Goal: Check status

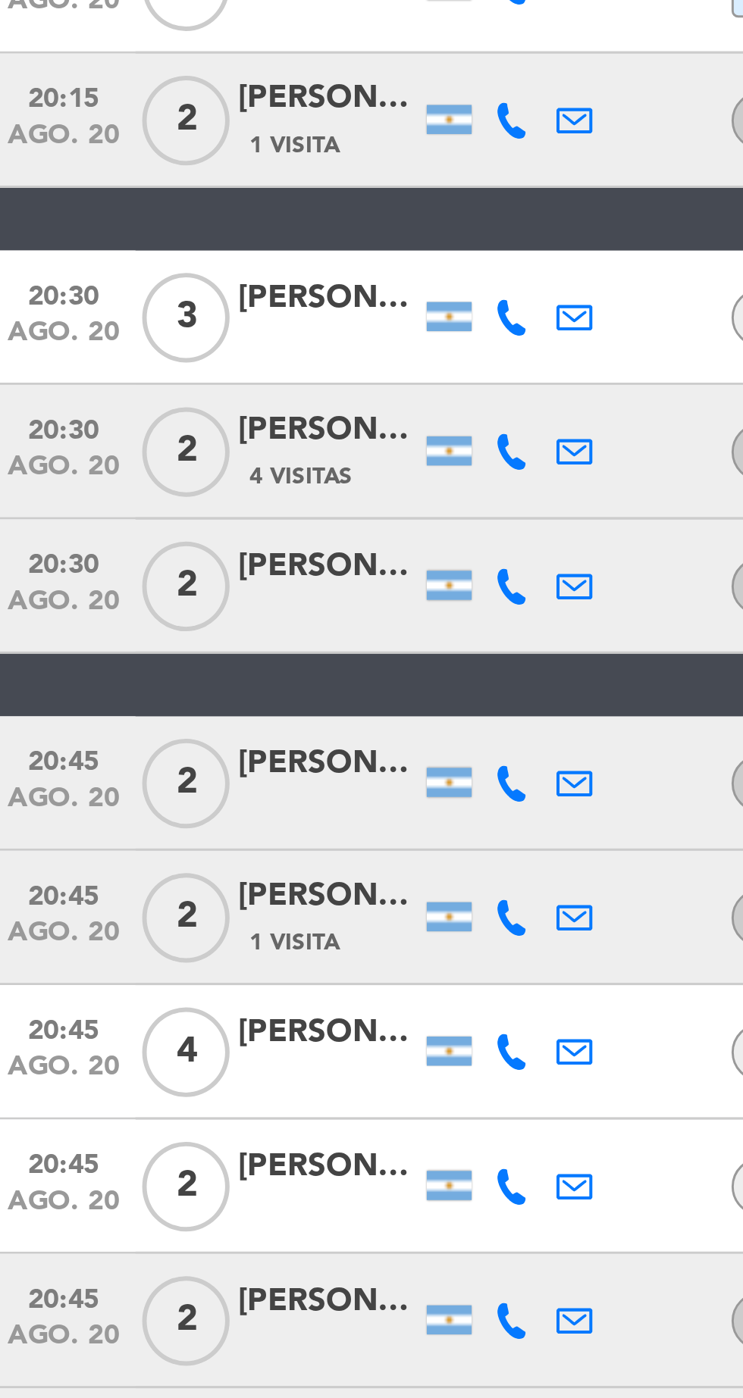
click at [180, 775] on icon at bounding box center [180, 770] width 12 height 12
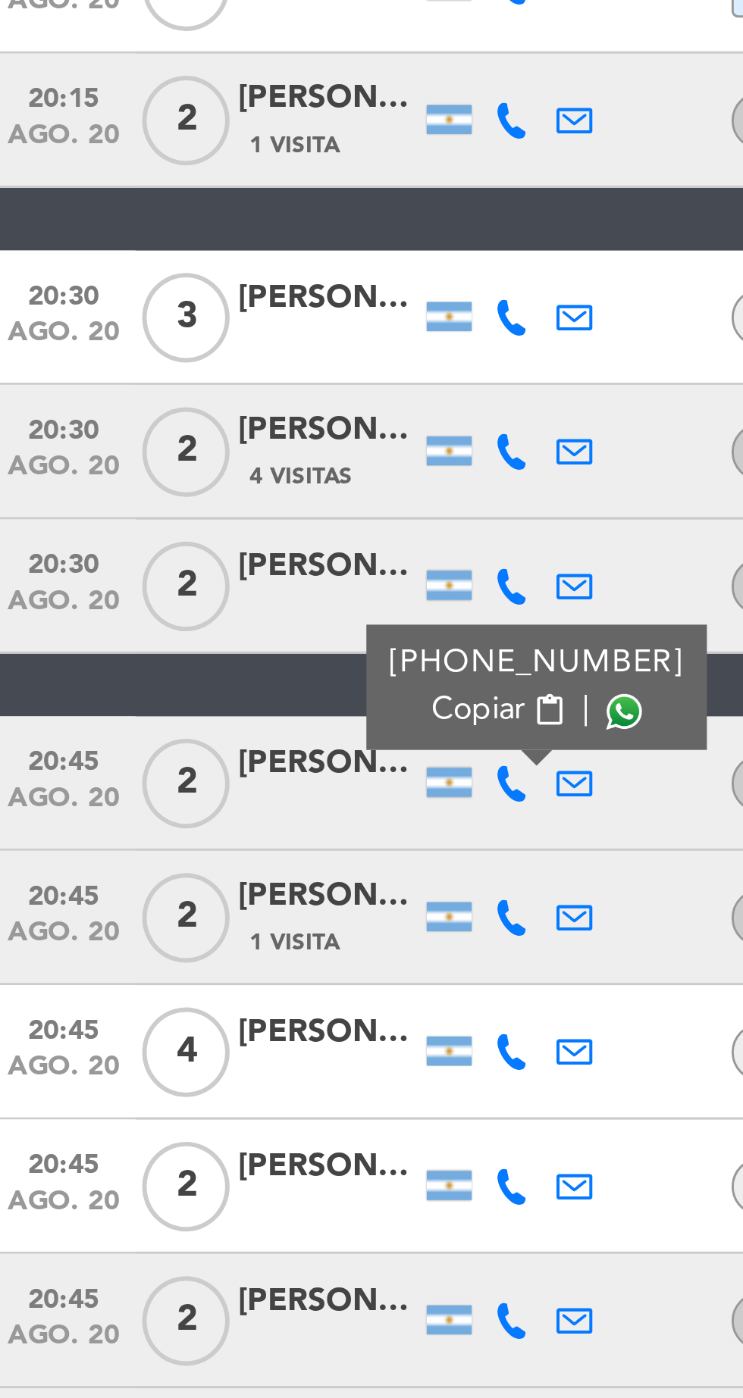
click at [212, 748] on span at bounding box center [217, 746] width 12 height 12
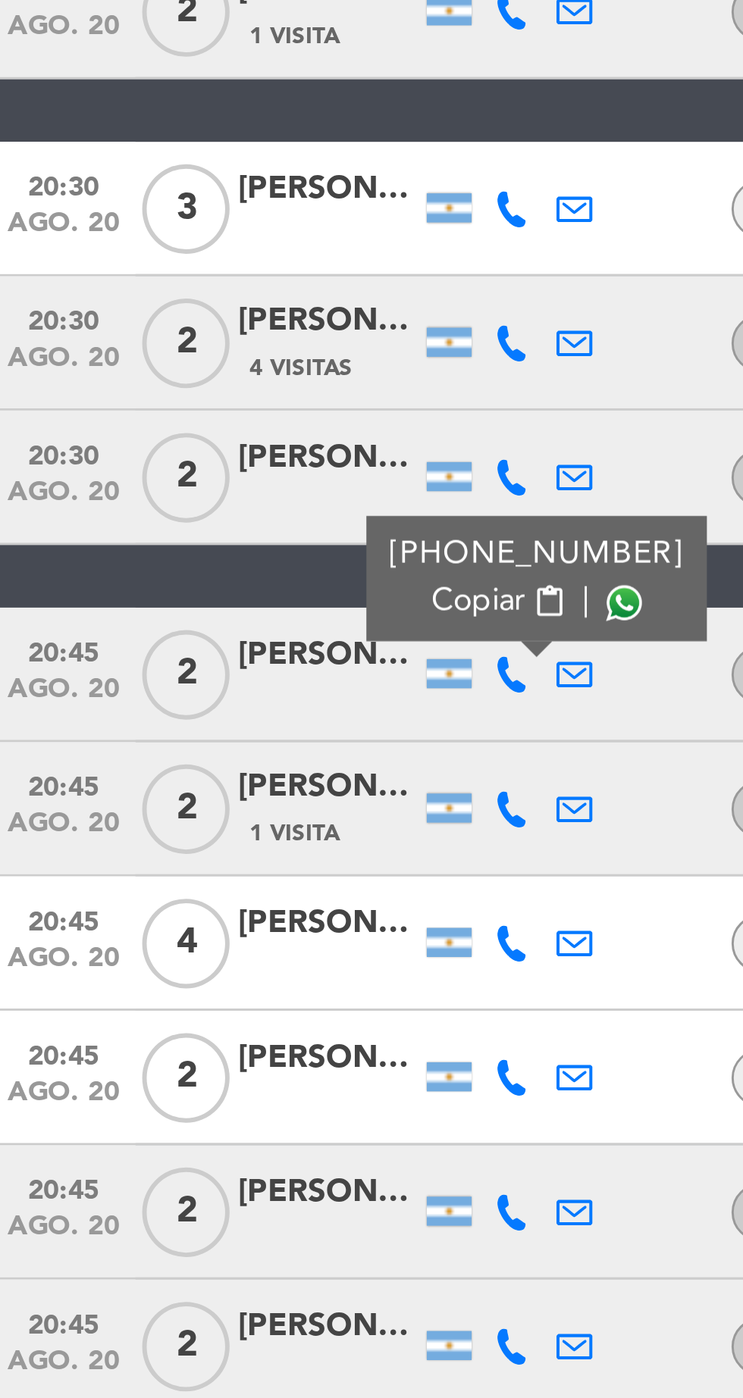
click at [180, 818] on icon at bounding box center [180, 816] width 12 height 12
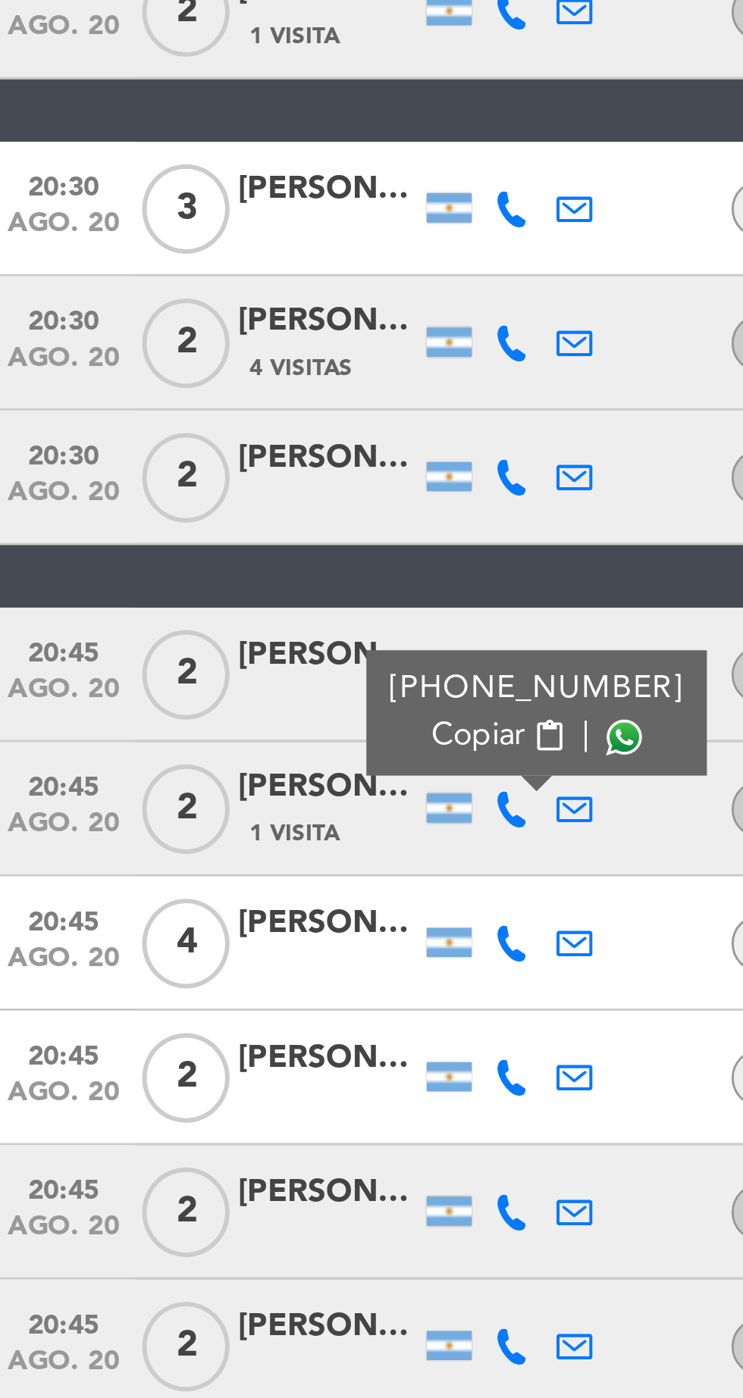
click at [211, 789] on span at bounding box center [217, 791] width 12 height 12
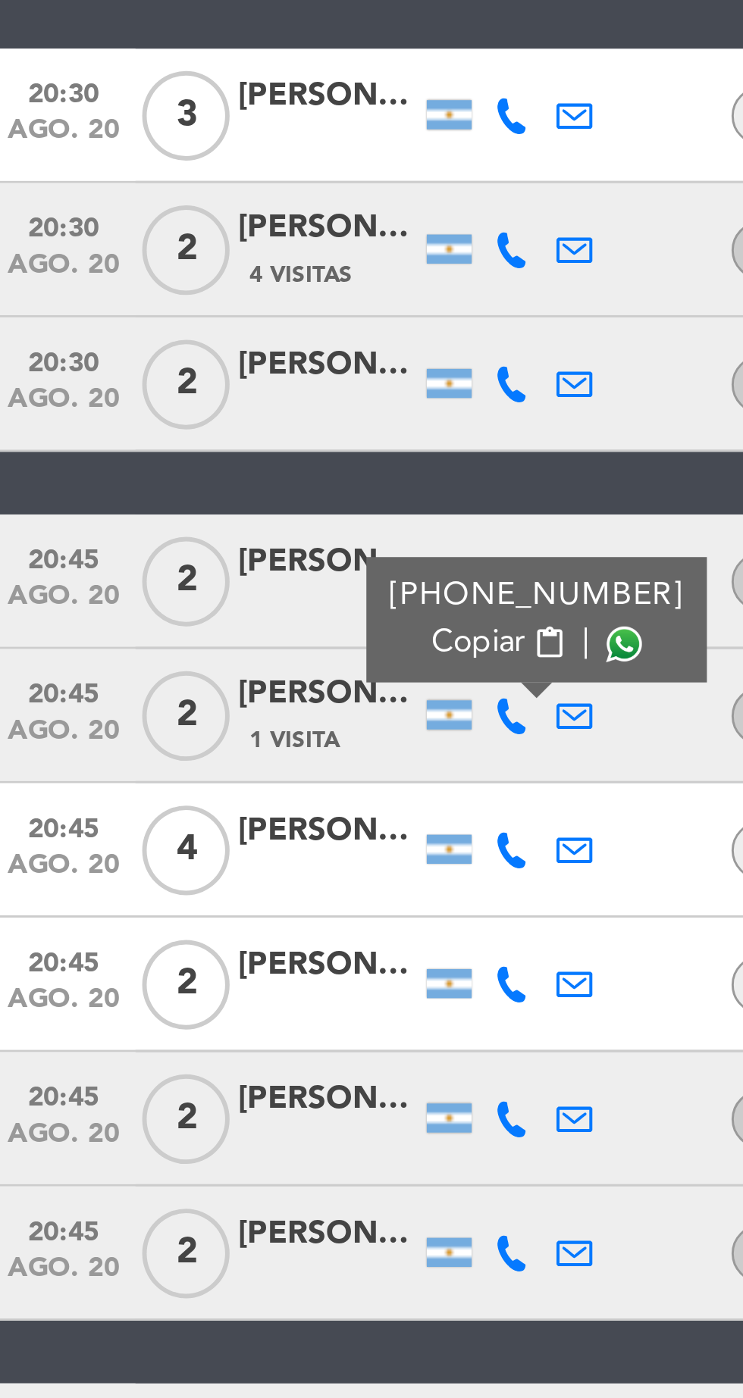
click at [177, 856] on icon at bounding box center [180, 861] width 12 height 12
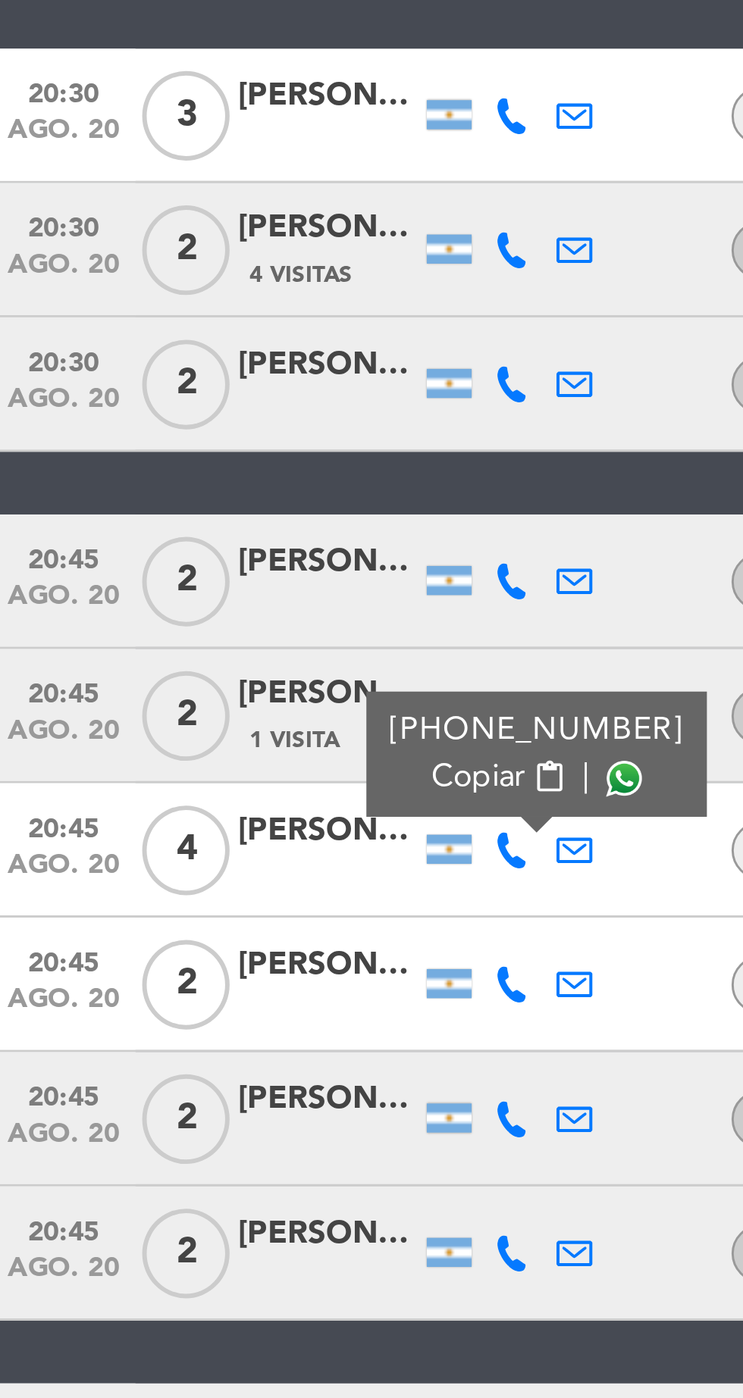
click at [211, 838] on span at bounding box center [217, 837] width 12 height 12
click at [180, 910] on icon at bounding box center [180, 906] width 12 height 12
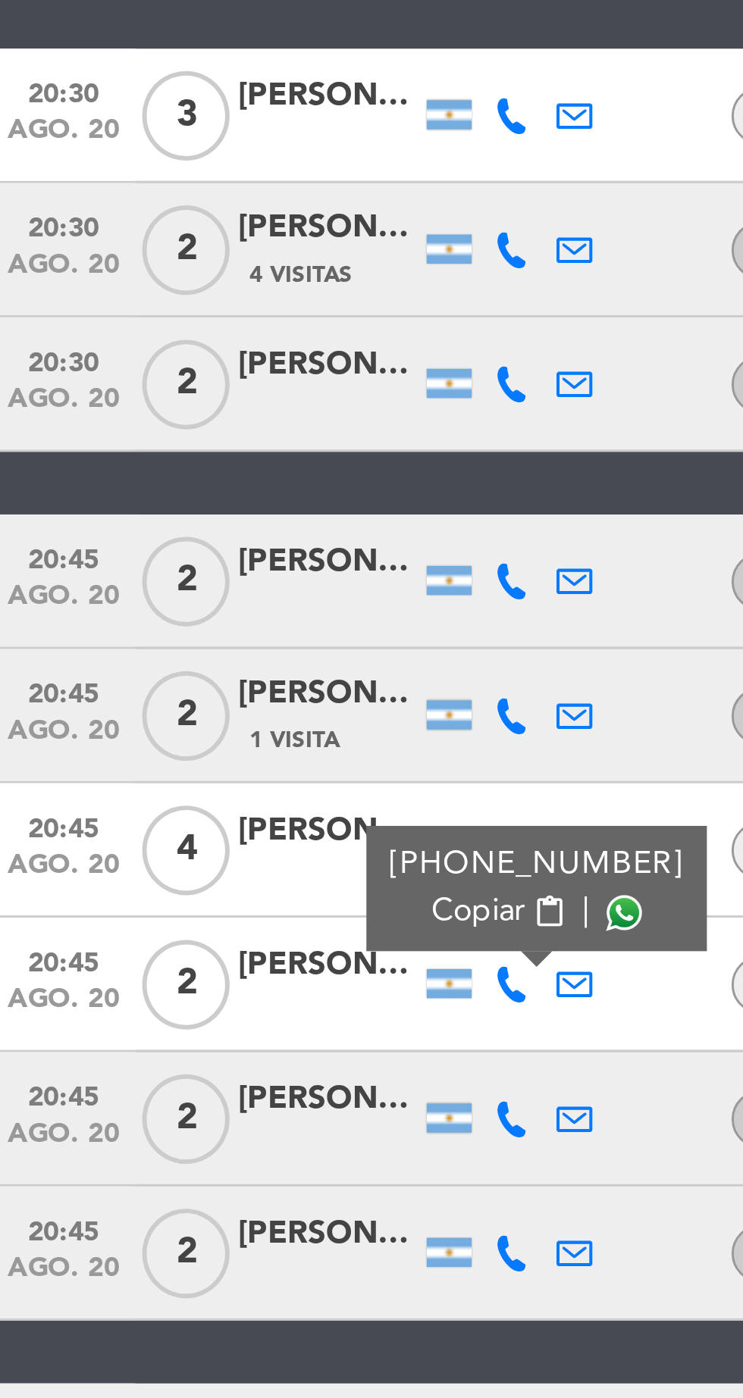
click at [211, 878] on span at bounding box center [217, 882] width 12 height 12
click at [180, 947] on icon at bounding box center [180, 952] width 12 height 12
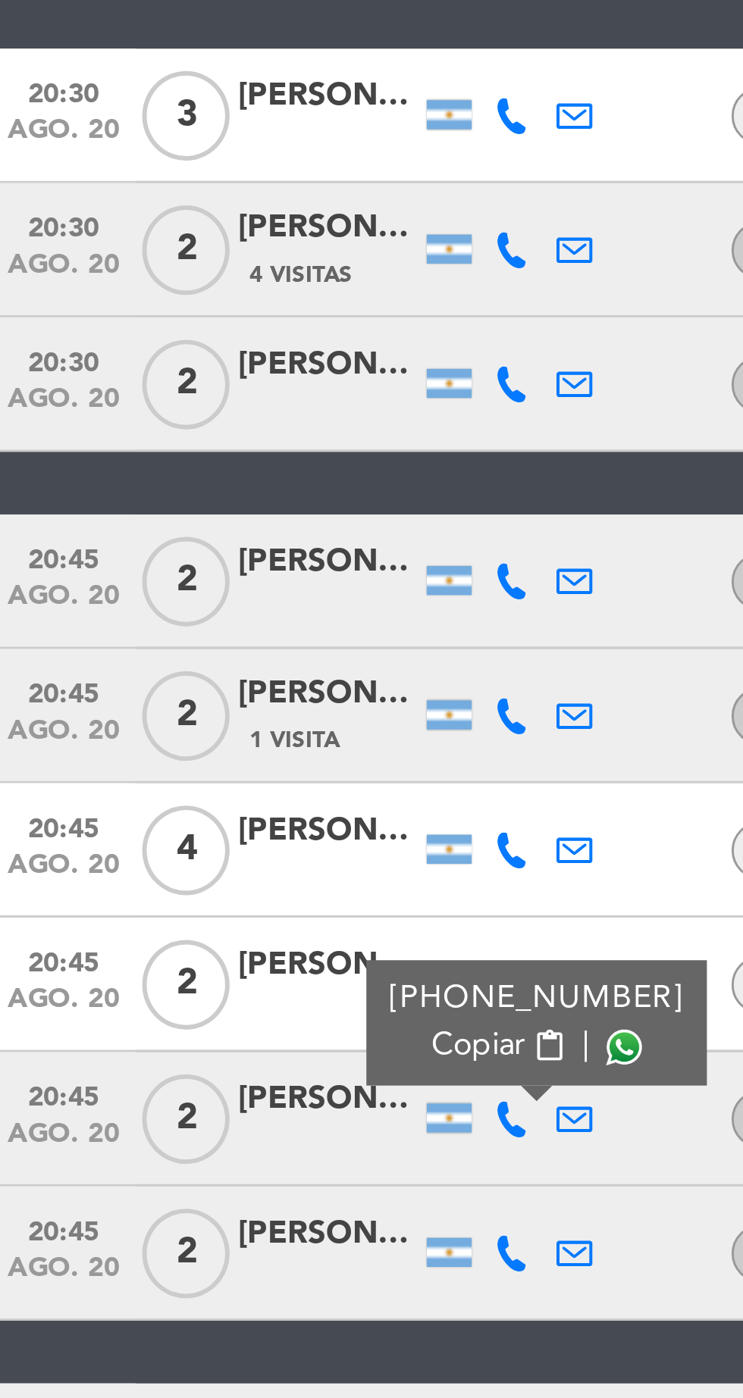
click at [214, 922] on span at bounding box center [217, 928] width 12 height 12
click at [180, 996] on icon at bounding box center [180, 997] width 12 height 12
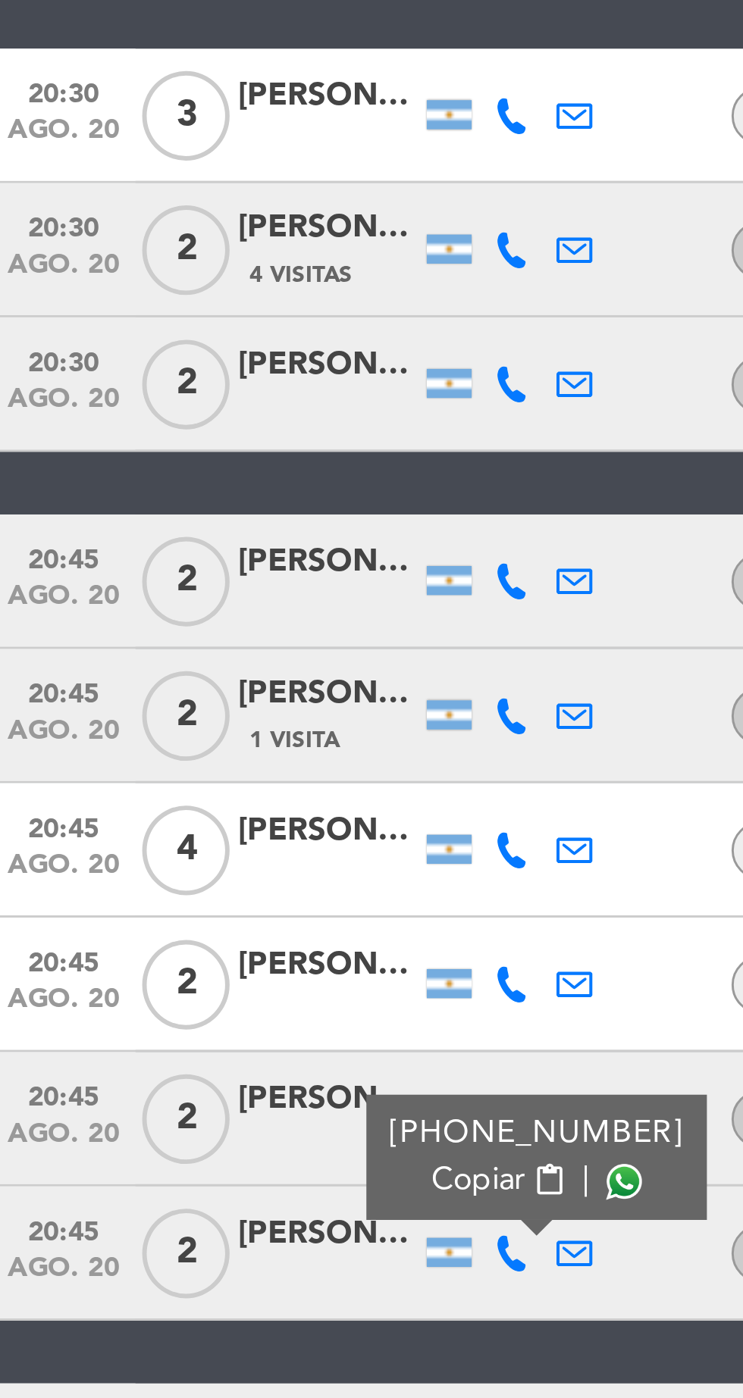
click at [211, 971] on span at bounding box center [217, 973] width 12 height 12
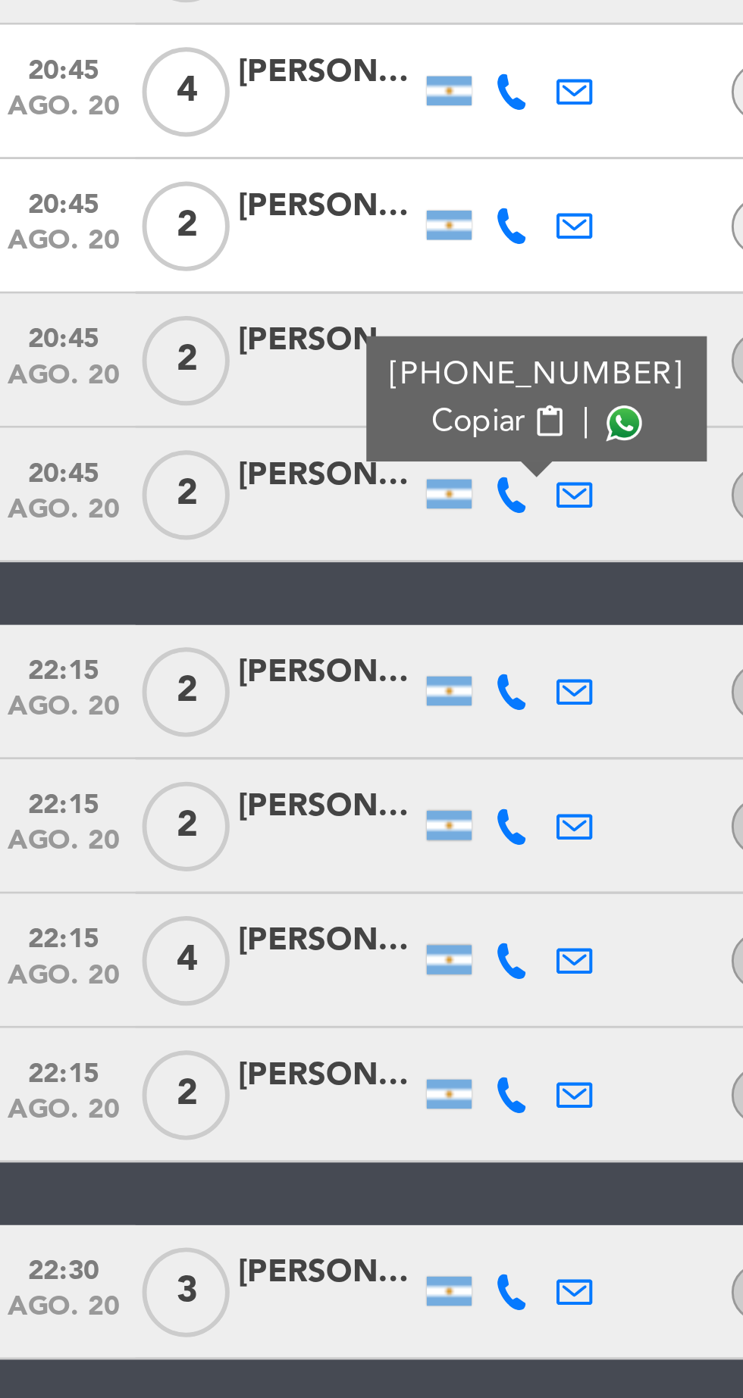
scroll to position [75, 0]
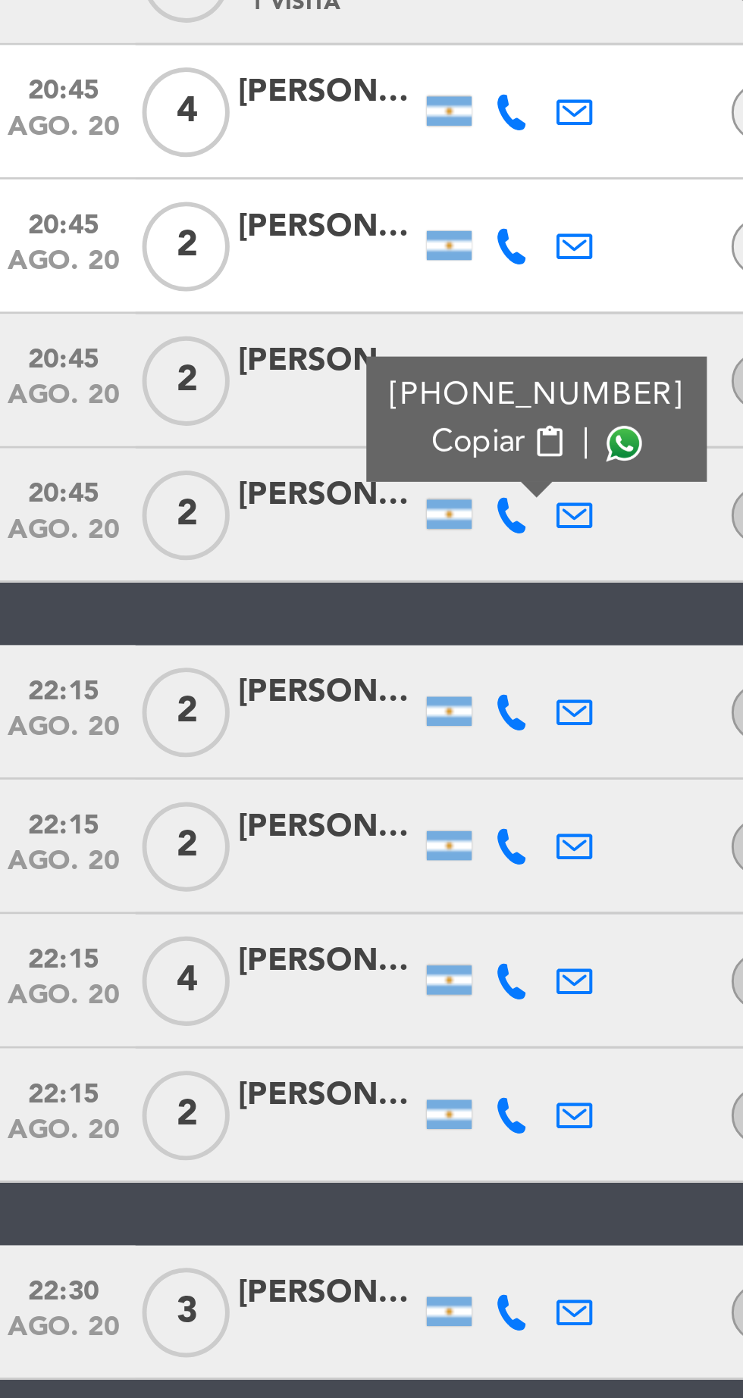
click at [174, 1058] on icon at bounding box center [180, 1064] width 12 height 12
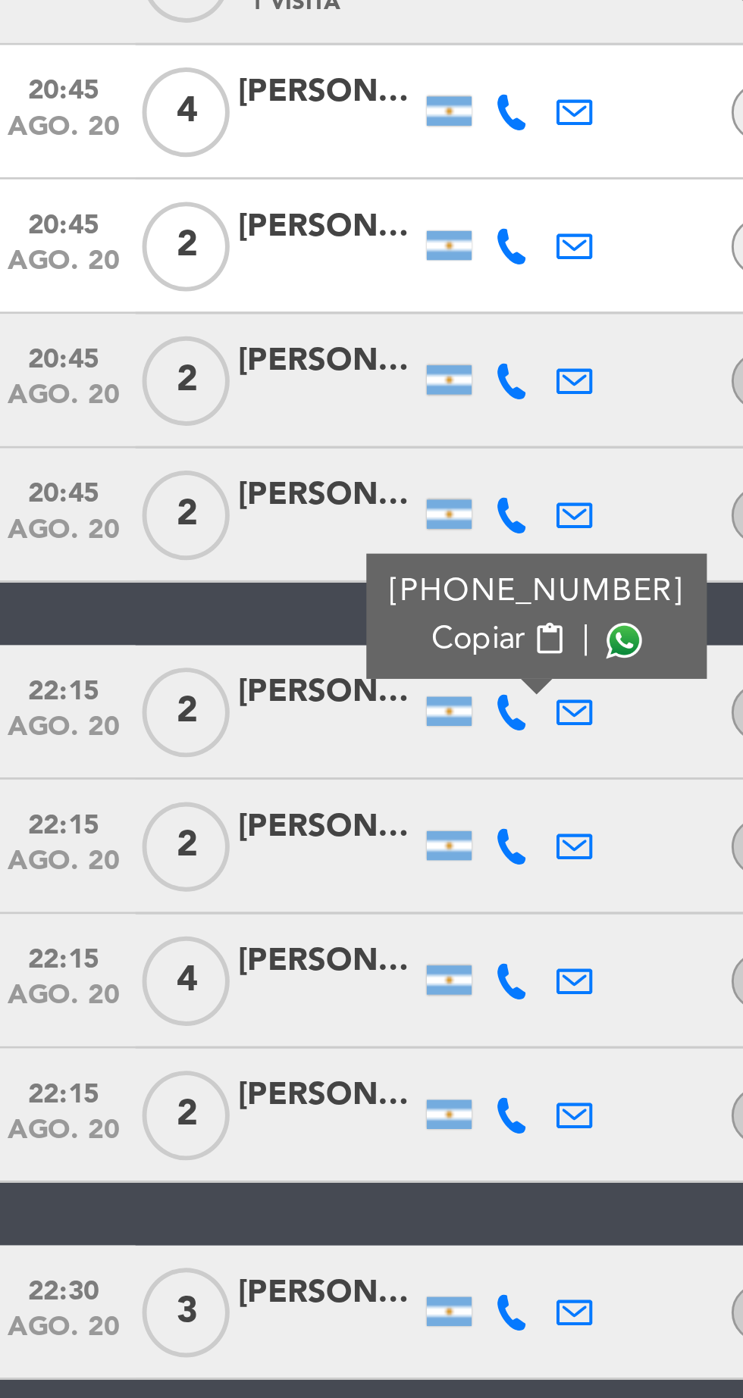
click at [211, 1034] on span at bounding box center [217, 1040] width 12 height 12
click at [182, 1104] on icon at bounding box center [180, 1110] width 12 height 12
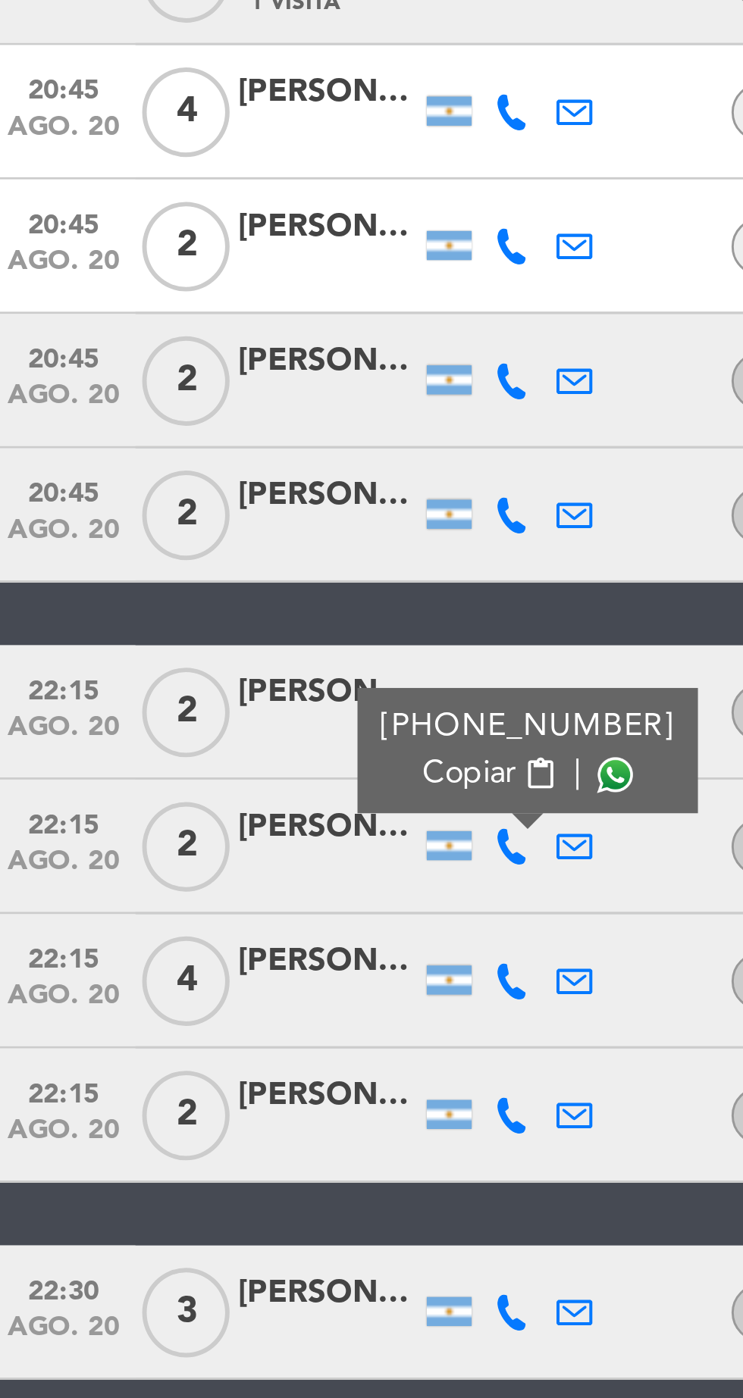
click at [208, 1079] on span at bounding box center [214, 1085] width 12 height 12
click at [183, 1195] on icon at bounding box center [180, 1201] width 12 height 12
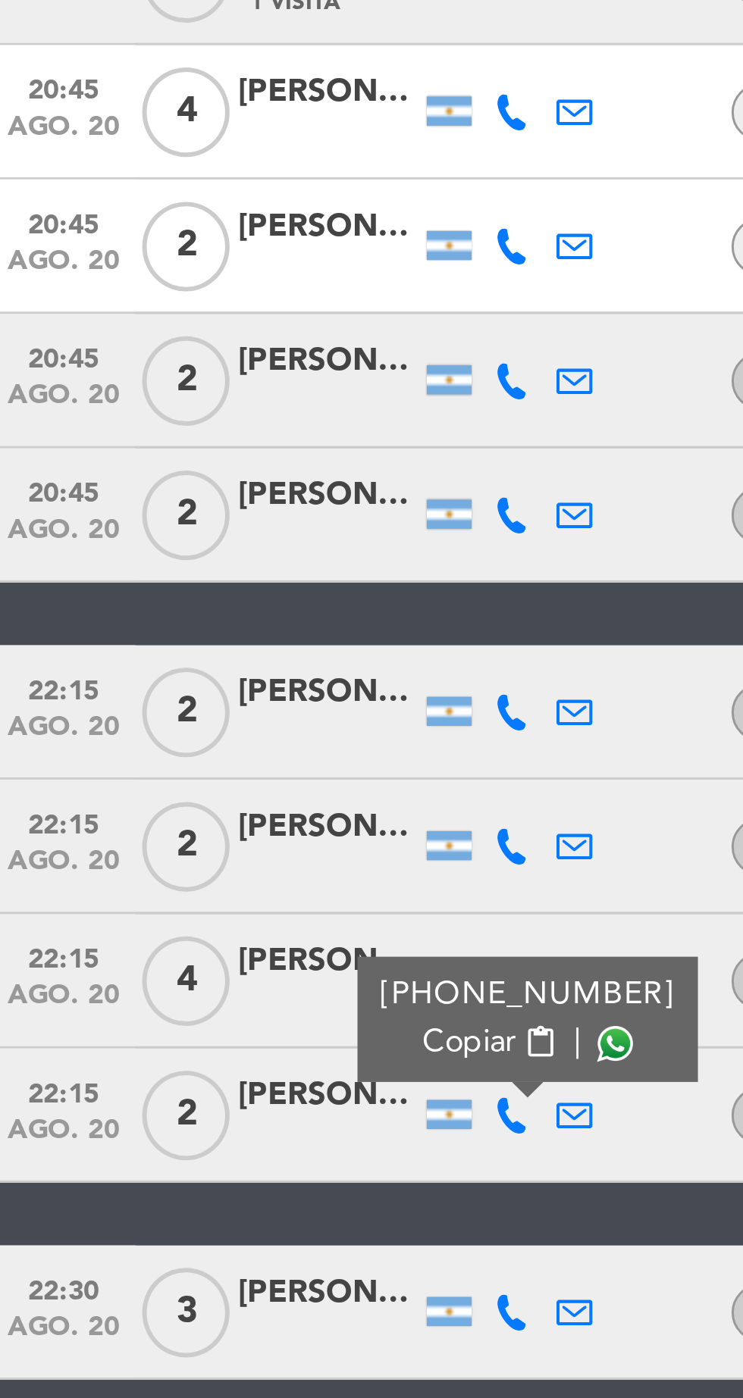
click at [208, 1170] on span at bounding box center [214, 1176] width 12 height 12
click at [183, 1261] on icon at bounding box center [180, 1267] width 12 height 12
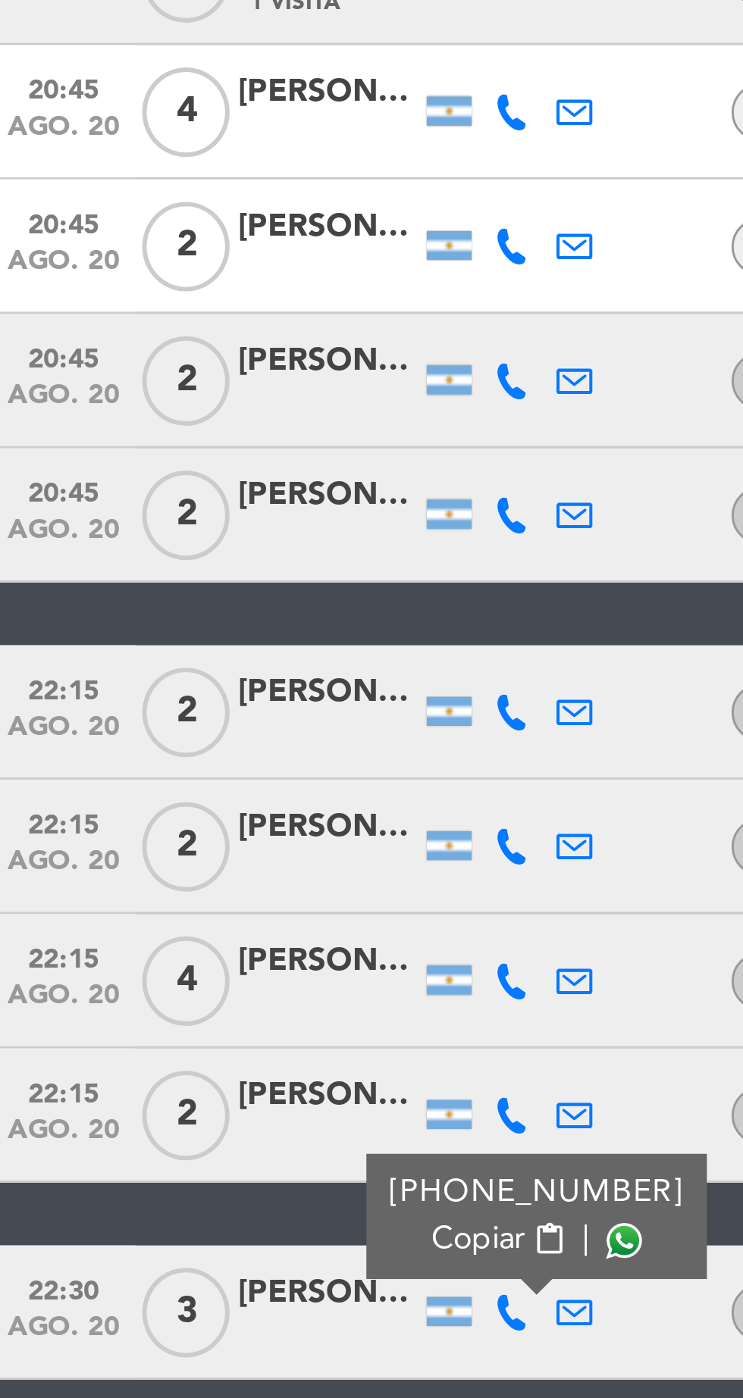
click at [211, 1237] on span at bounding box center [217, 1243] width 12 height 12
click at [177, 1149] on icon at bounding box center [180, 1155] width 12 height 12
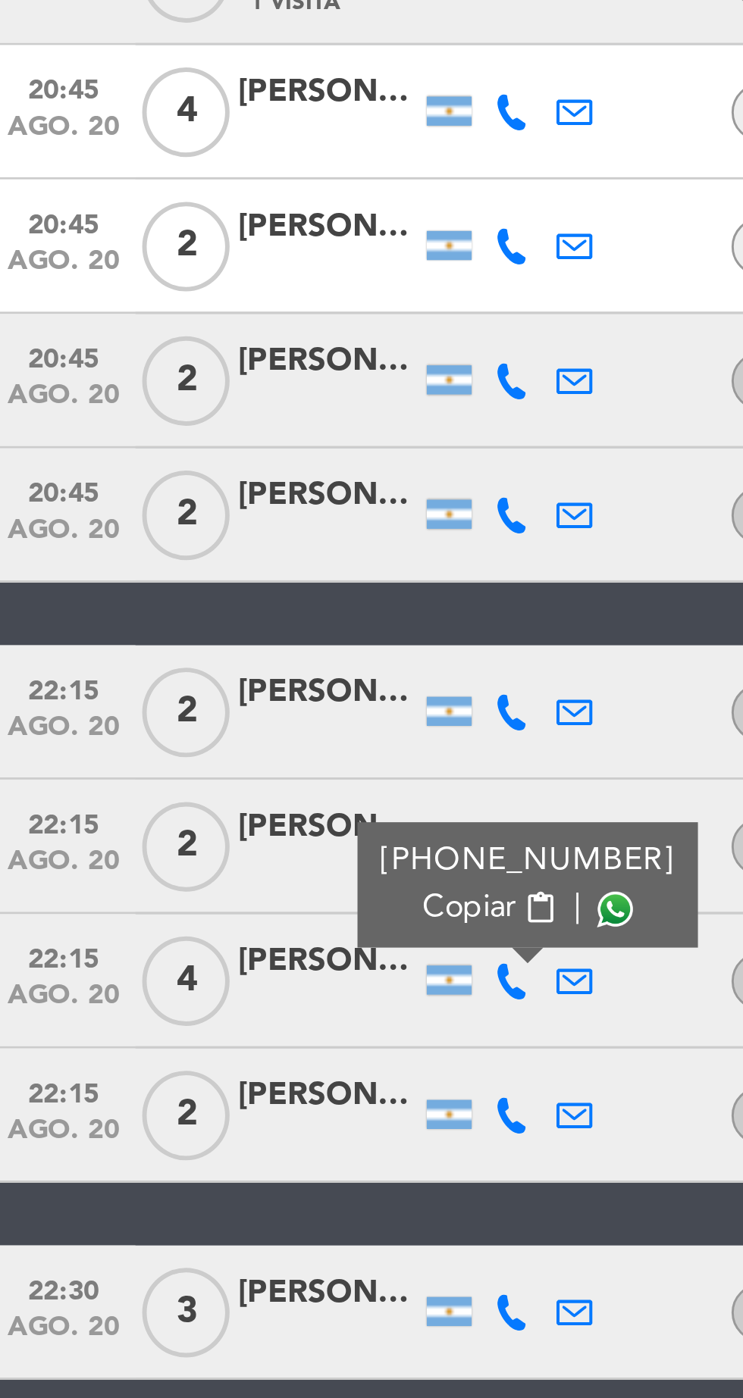
click at [212, 1125] on span at bounding box center [214, 1131] width 12 height 12
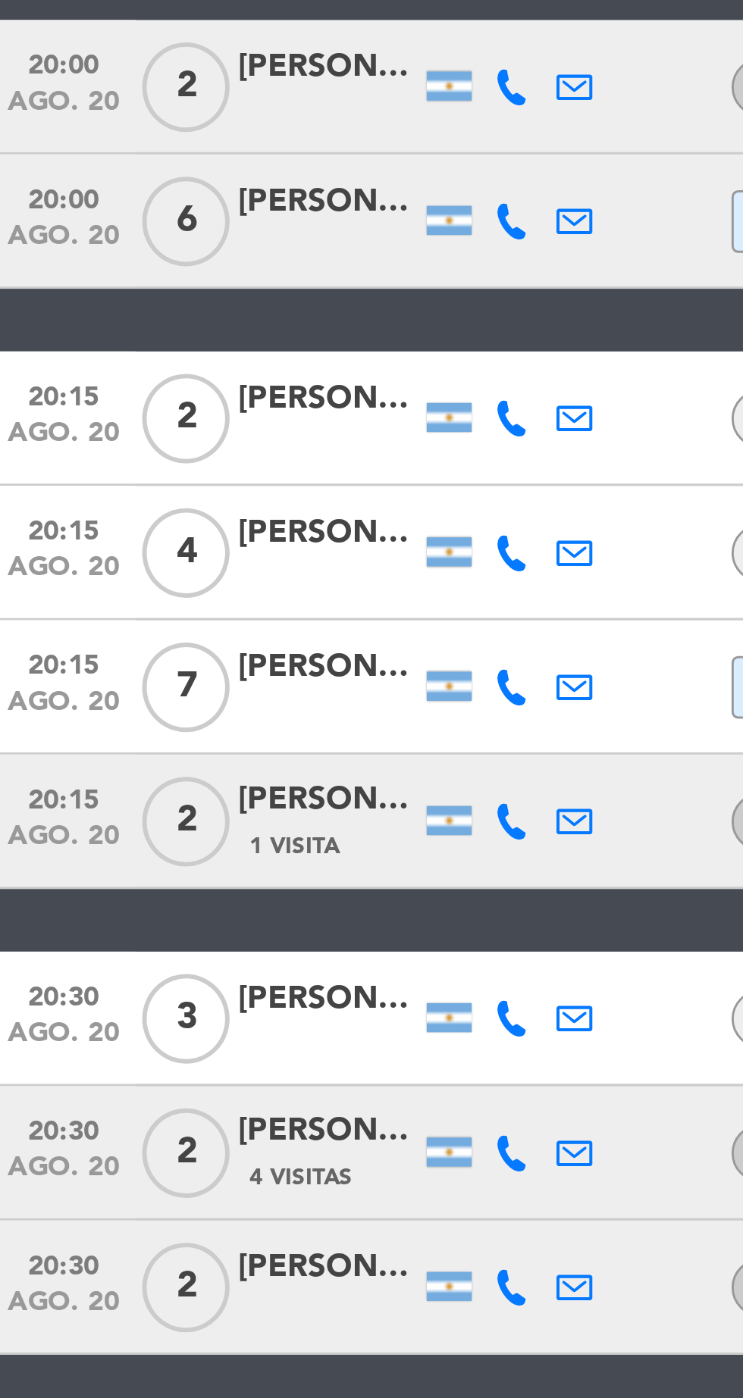
click at [181, 494] on icon at bounding box center [180, 500] width 12 height 12
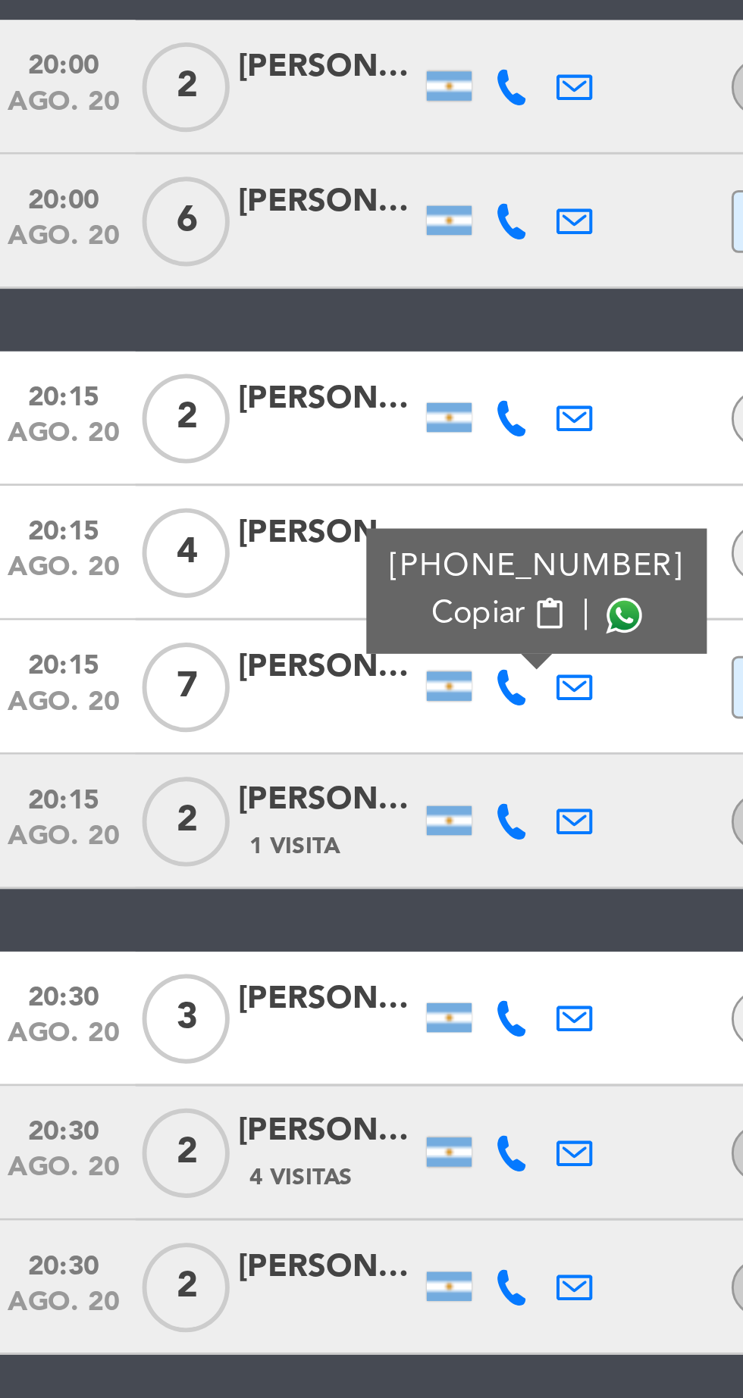
click at [211, 470] on span at bounding box center [217, 476] width 12 height 12
